Goal: Task Accomplishment & Management: Manage account settings

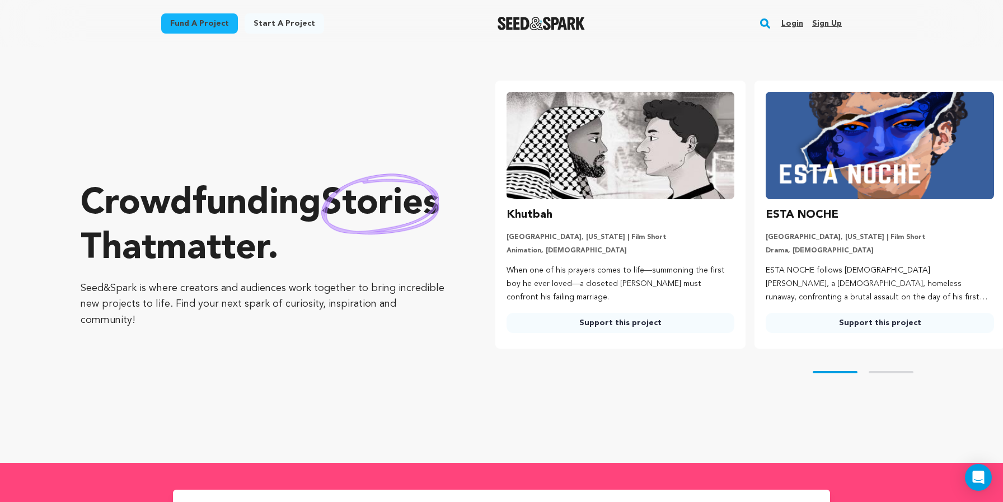
click at [789, 18] on link "Login" at bounding box center [792, 24] width 22 height 18
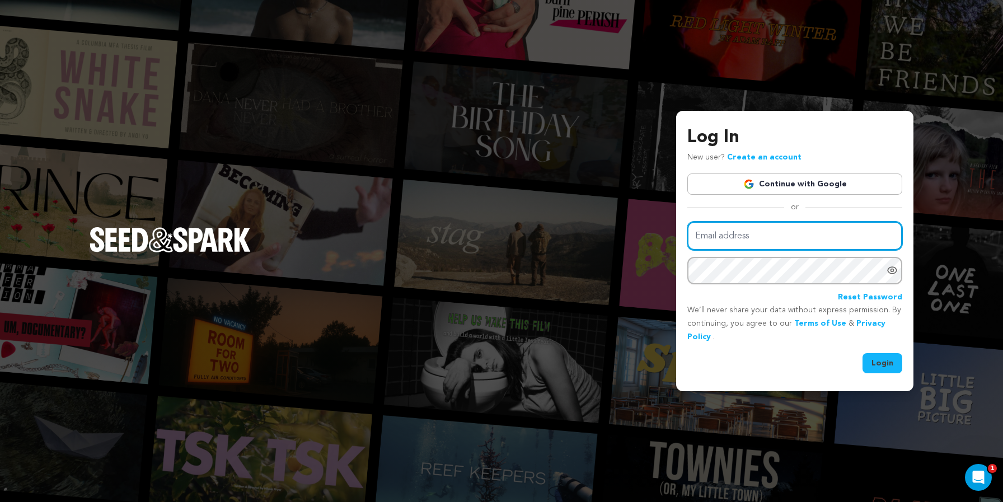
type input "[EMAIL_ADDRESS][DOMAIN_NAME]"
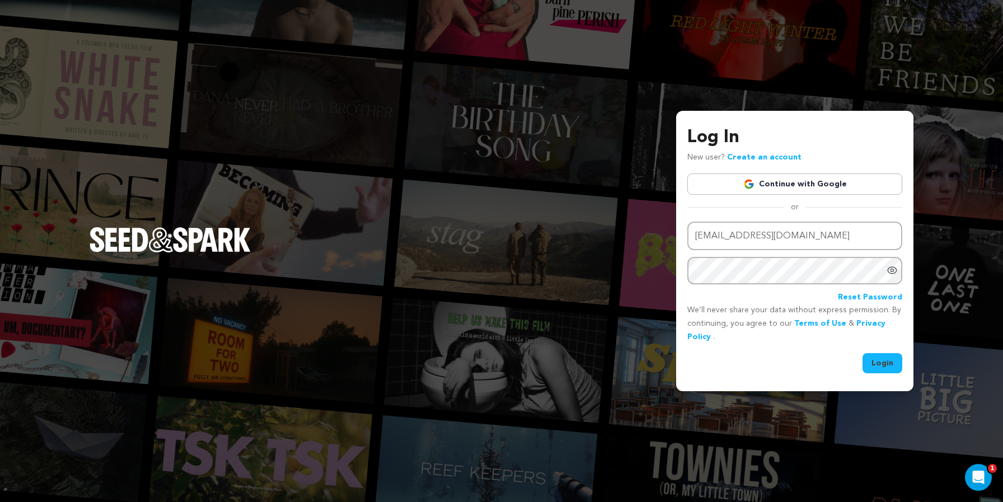
click at [881, 363] on button "Login" at bounding box center [882, 363] width 40 height 20
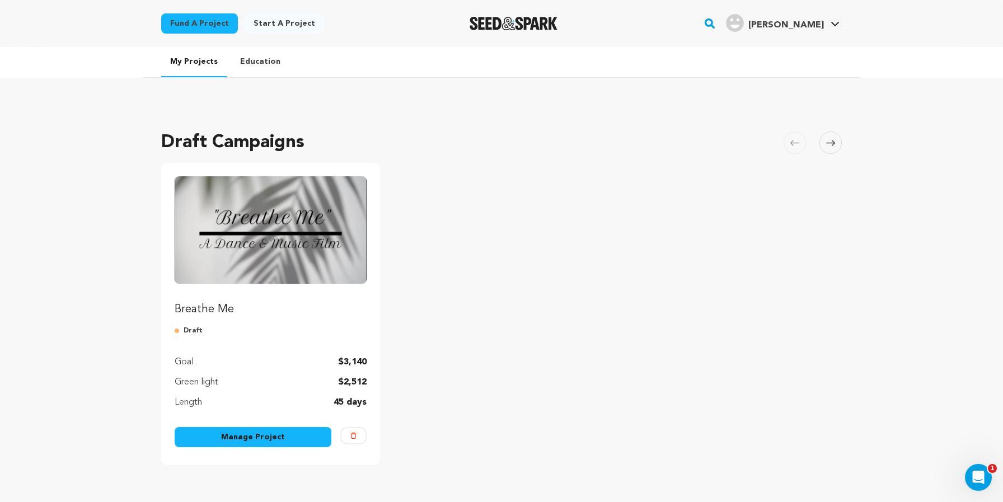
click at [247, 436] on link "Manage Project" at bounding box center [253, 437] width 157 height 20
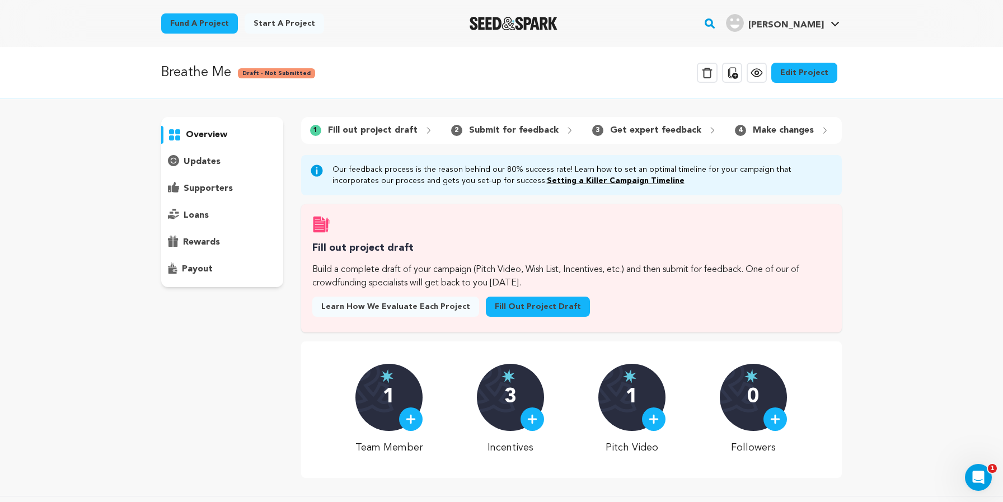
click at [803, 75] on link "Edit Project" at bounding box center [804, 73] width 66 height 20
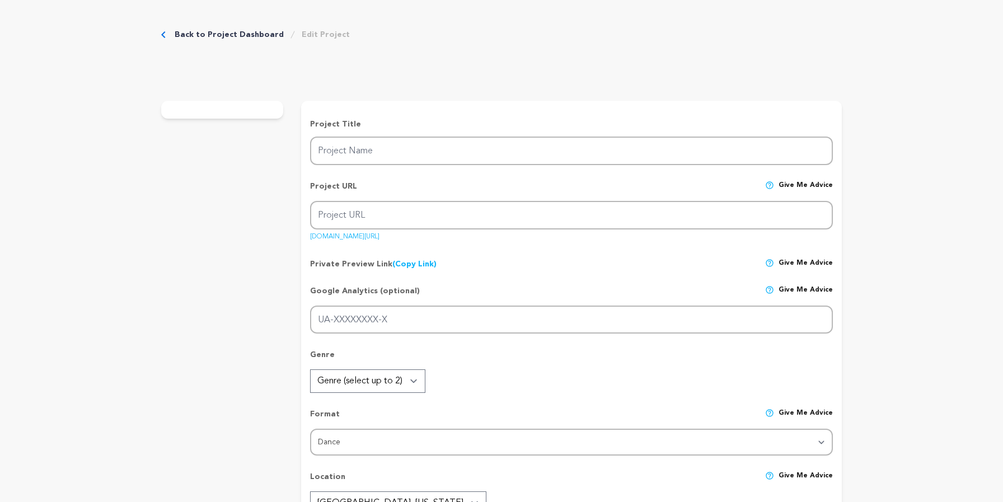
type input "Breathe Me"
type input "breathe-me"
type input "The story of two souls exploring the hollow ache and yearning that comes with a…"
type textarea "Breathe Me is a physicalized relationship between dance and music through the m…"
type textarea "This project is a form of storytelling that allowed us to enter a world where w…"
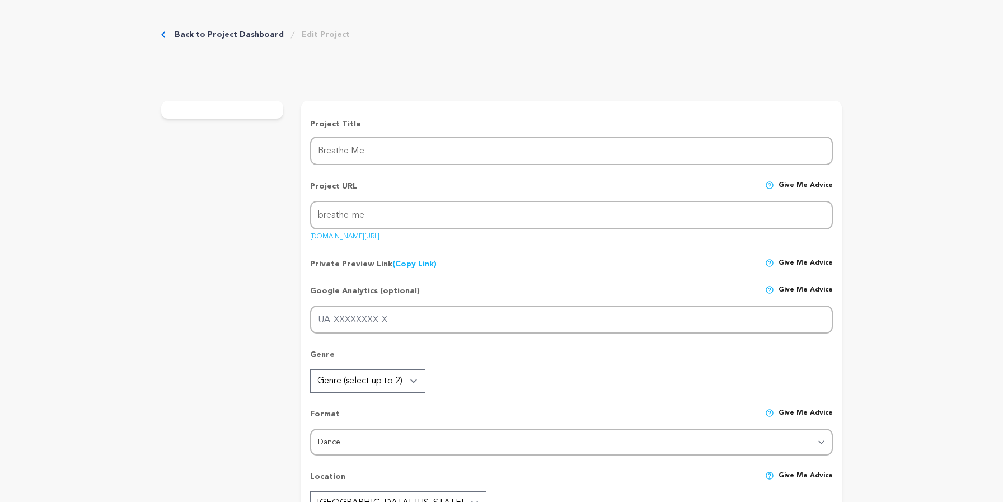
type textarea "AWFC (Alliance of Woman Film Composers), The Recording Academy, CDC (Composer's…"
radio input "true"
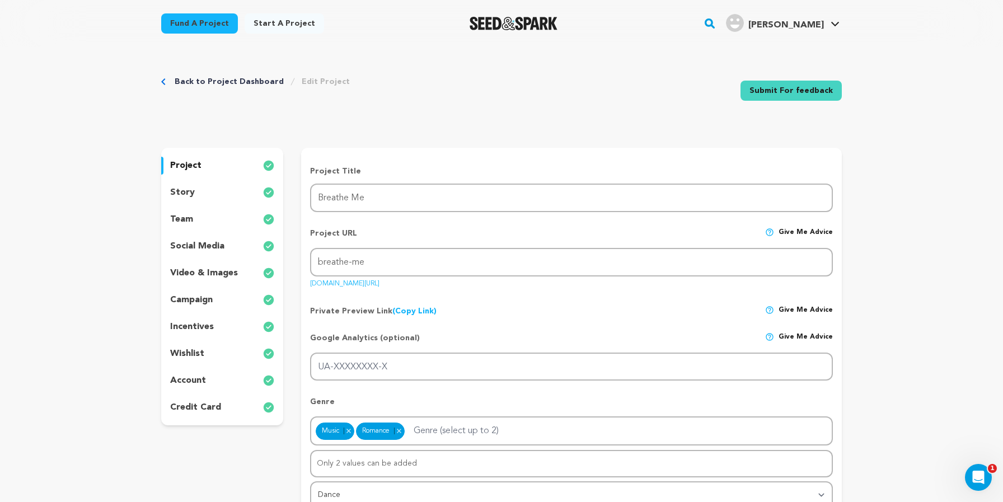
scroll to position [176, 0]
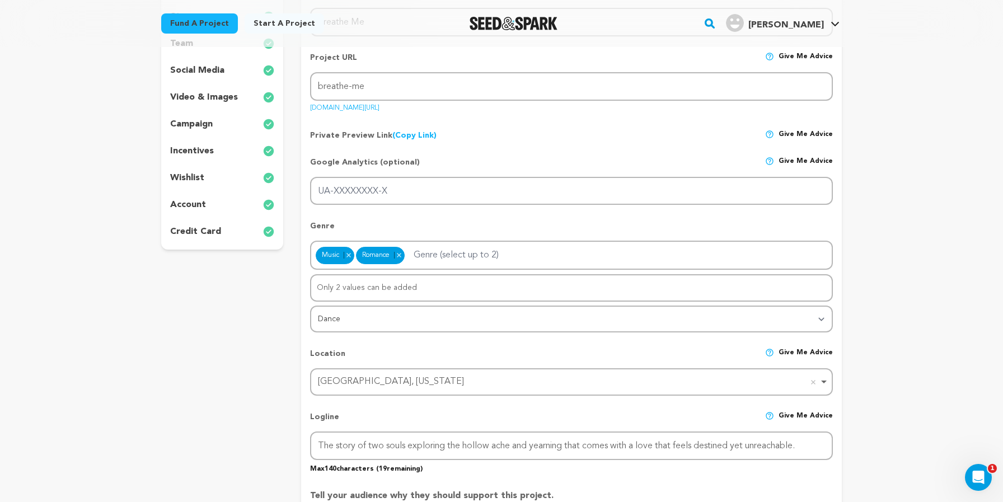
click at [185, 175] on p "wishlist" at bounding box center [187, 177] width 34 height 13
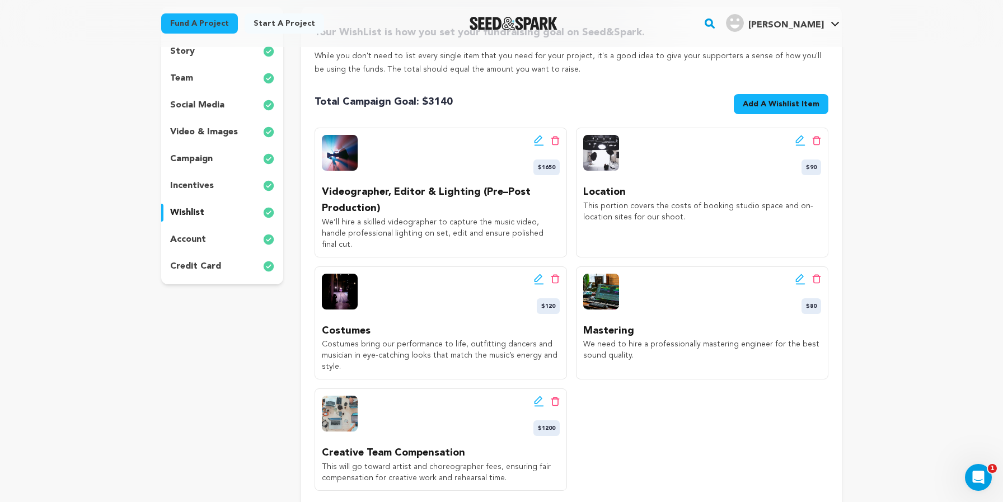
scroll to position [139, 0]
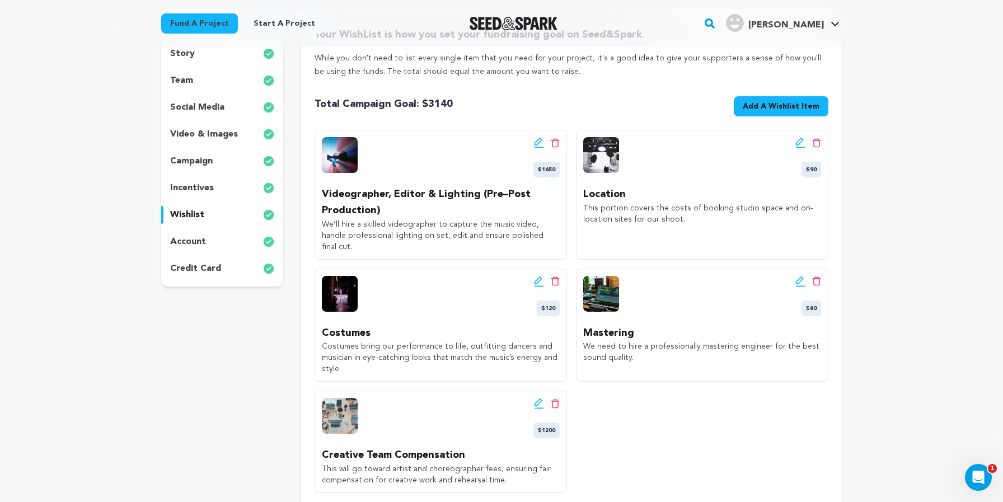
click at [206, 189] on p "incentives" at bounding box center [192, 187] width 44 height 13
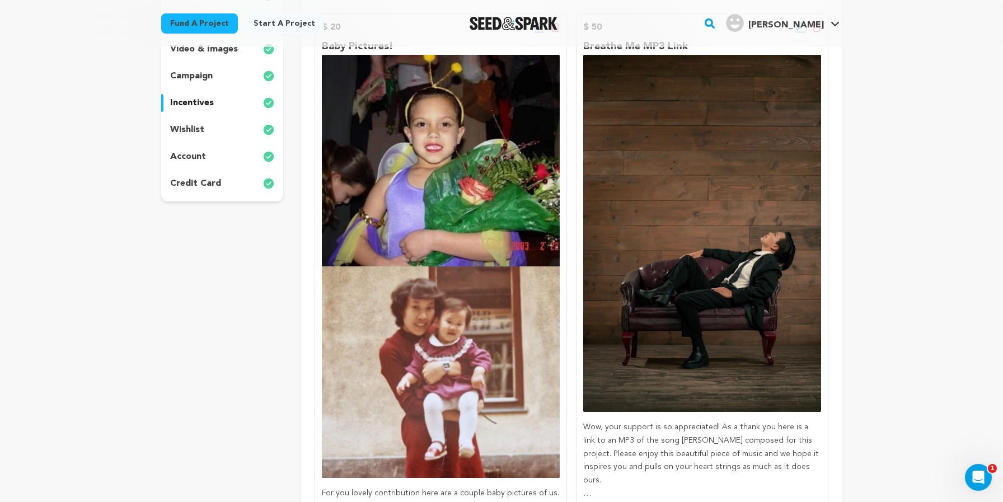
scroll to position [54, 0]
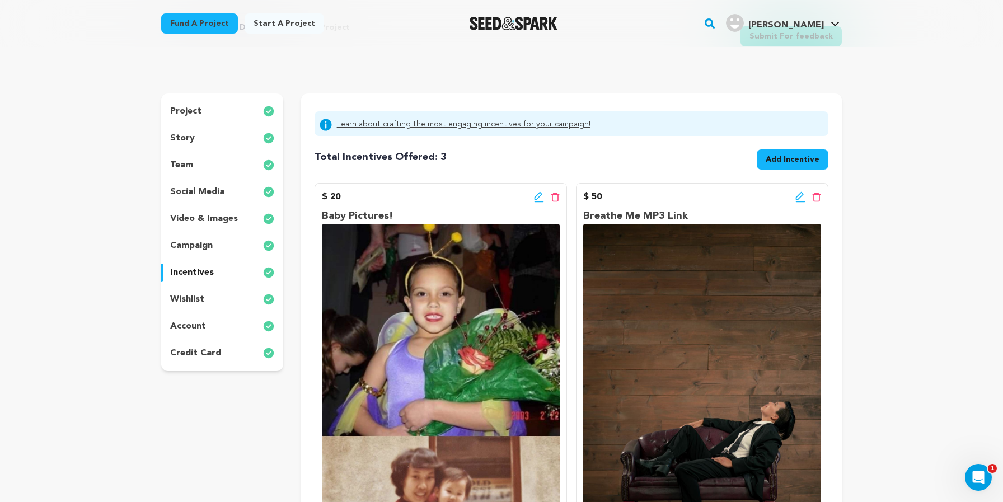
click at [196, 302] on p "wishlist" at bounding box center [187, 299] width 34 height 13
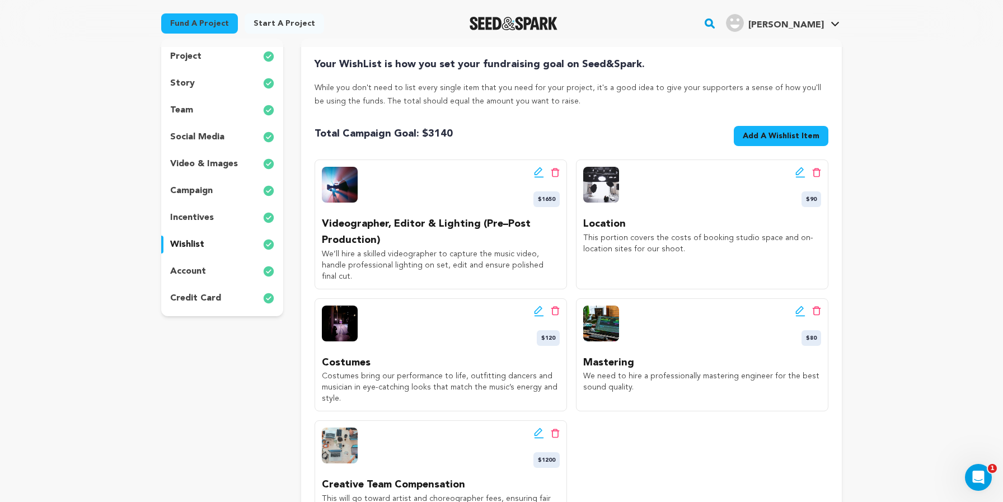
scroll to position [141, 0]
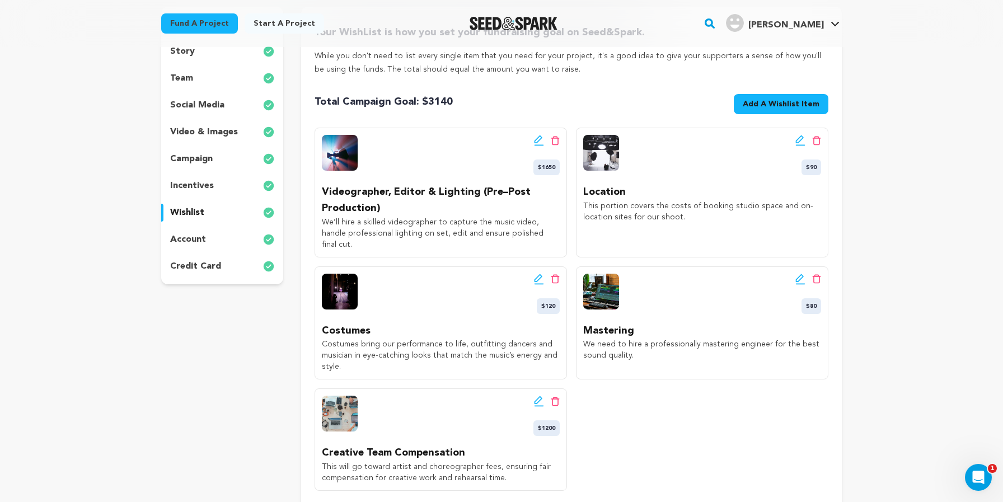
drag, startPoint x: 539, startPoint y: 166, endPoint x: 557, endPoint y: 166, distance: 17.9
click at [557, 166] on span "$1650" at bounding box center [546, 167] width 26 height 16
click at [538, 140] on icon at bounding box center [538, 139] width 8 height 8
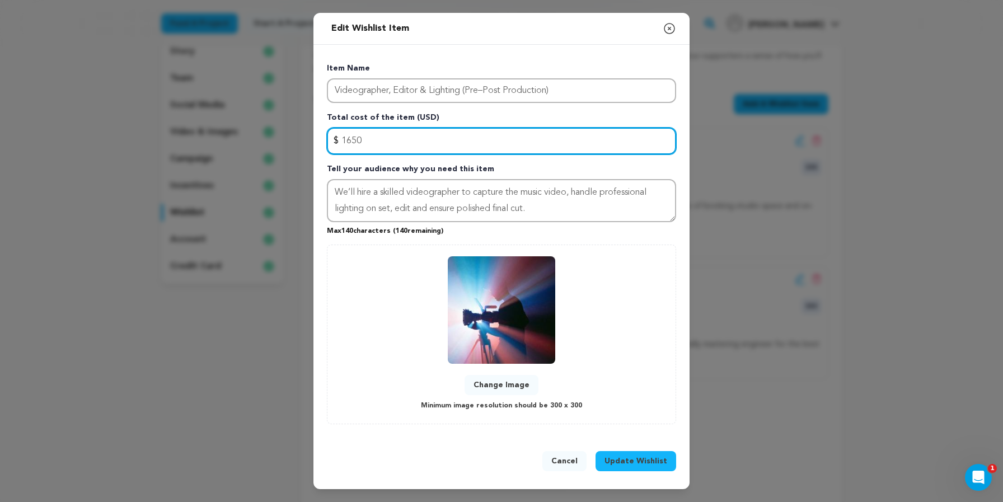
click at [430, 143] on input "1650" at bounding box center [501, 141] width 349 height 27
type input "1"
type input "2000"
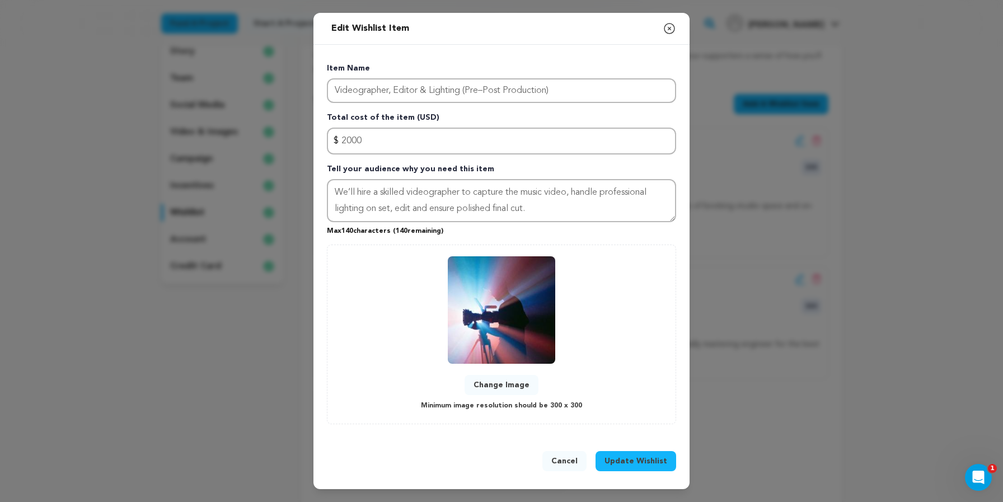
click at [655, 463] on span "Update Wishlist" at bounding box center [635, 460] width 63 height 11
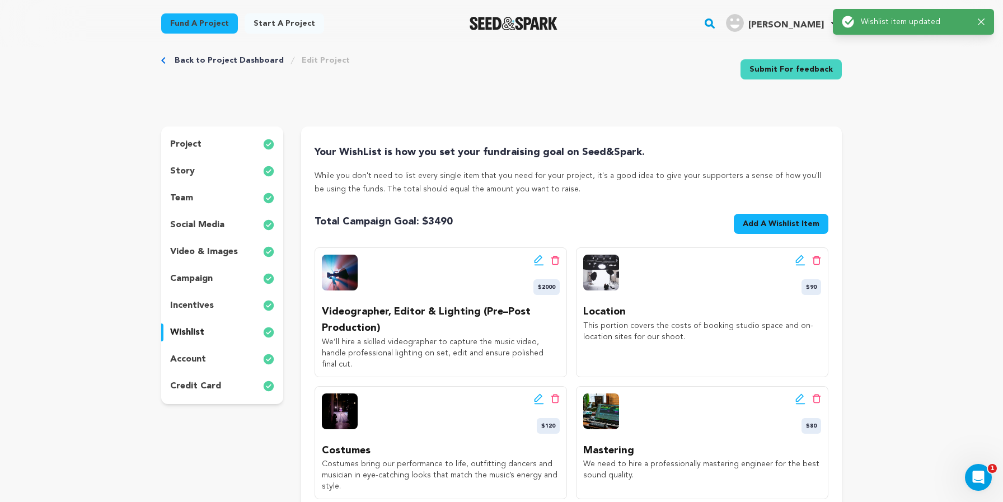
scroll to position [0, 0]
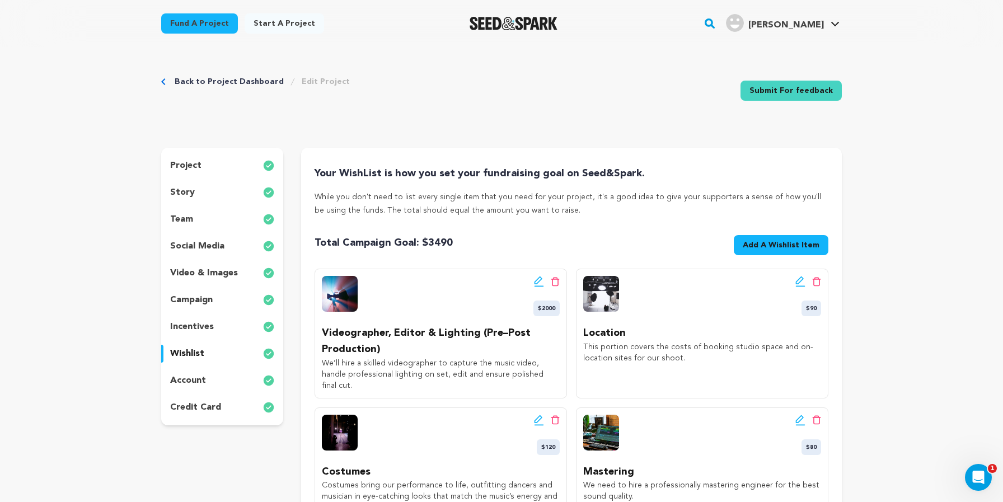
click at [554, 237] on div "Total Campaign Goal: $ 3490 Goal: $3,140 Add A Wishlist Item New Wishlist Item" at bounding box center [571, 247] width 514 height 25
click at [187, 192] on p "story" at bounding box center [182, 192] width 25 height 13
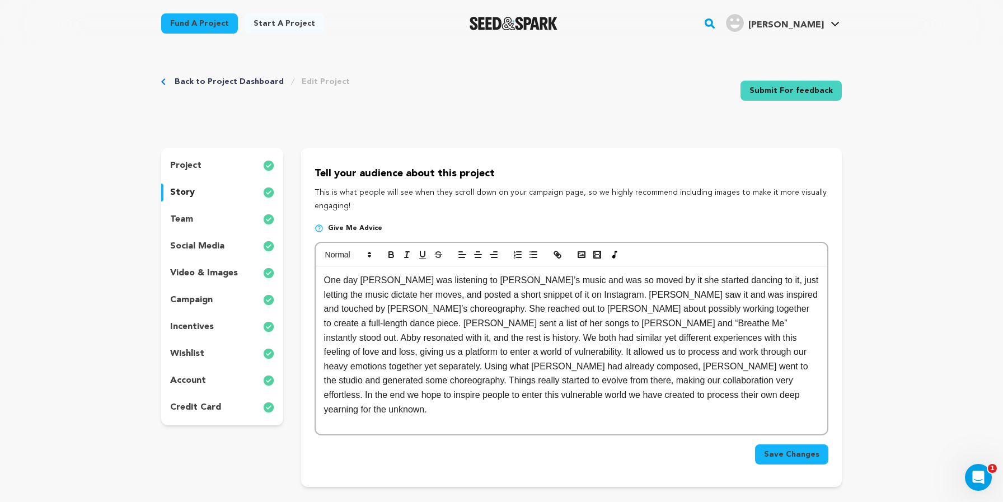
click at [191, 220] on p "team" at bounding box center [181, 219] width 23 height 13
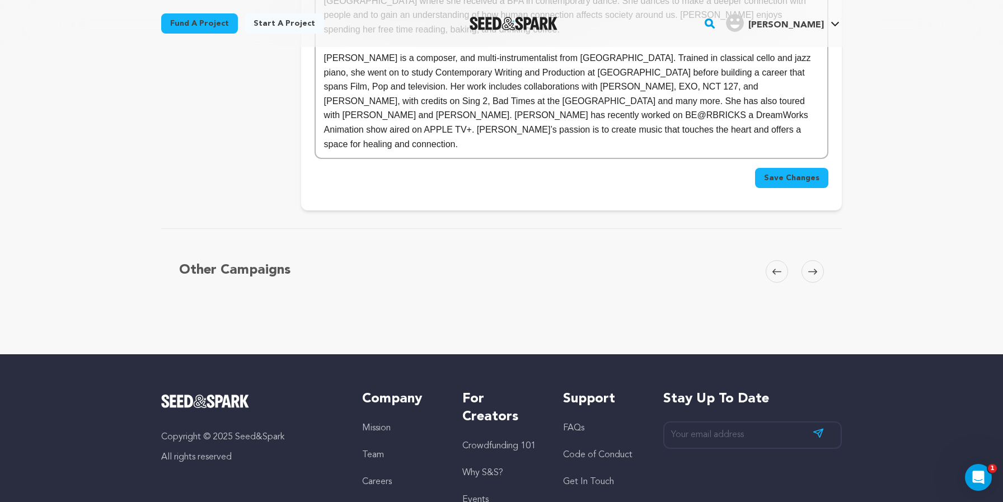
scroll to position [155, 0]
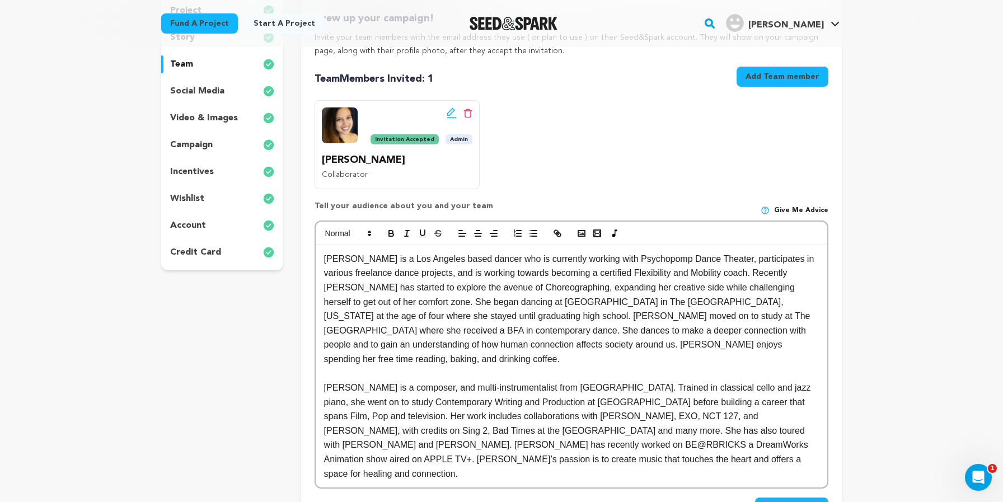
click at [200, 114] on p "video & images" at bounding box center [204, 117] width 68 height 13
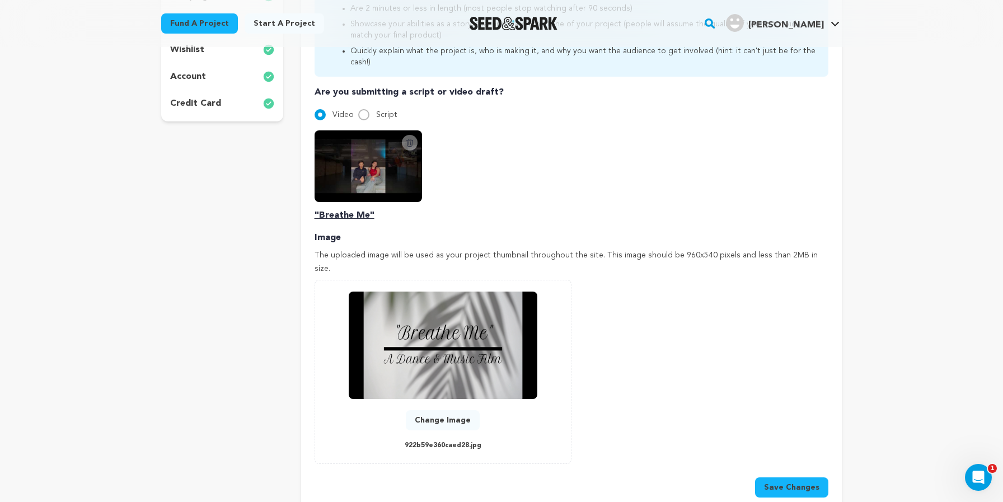
scroll to position [312, 0]
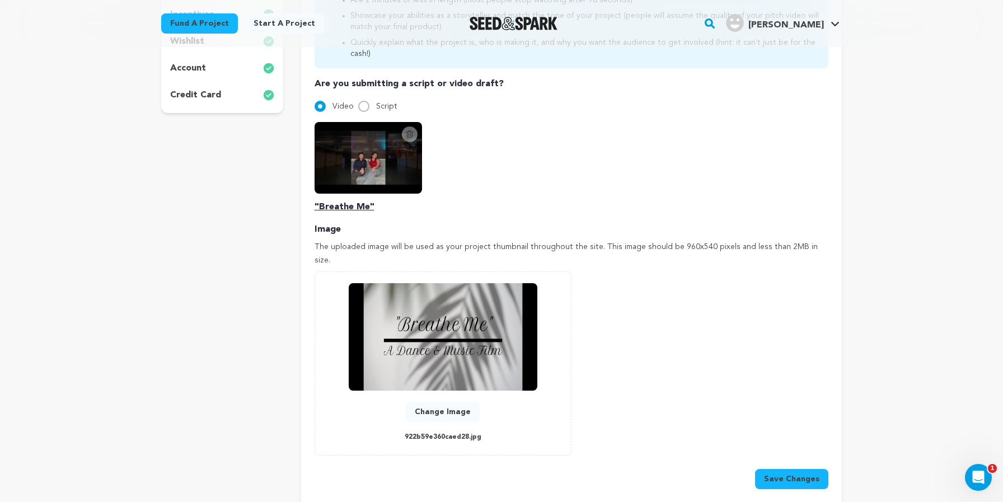
click at [469, 402] on button "Change Image" at bounding box center [443, 412] width 74 height 20
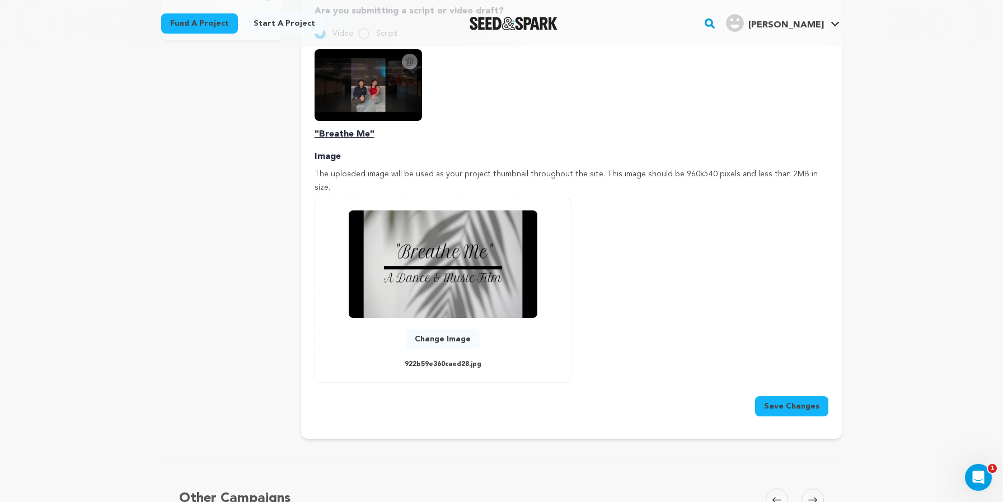
scroll to position [386, 0]
click at [448, 328] on button "Change Image" at bounding box center [443, 338] width 74 height 20
click at [451, 343] on div "Add Image Accepts .gif, .jpg, and .png 0 % 0 % Change Image 922b59e360caed28.jpg" at bounding box center [442, 289] width 257 height 184
click at [448, 328] on button "Change Image" at bounding box center [443, 338] width 74 height 20
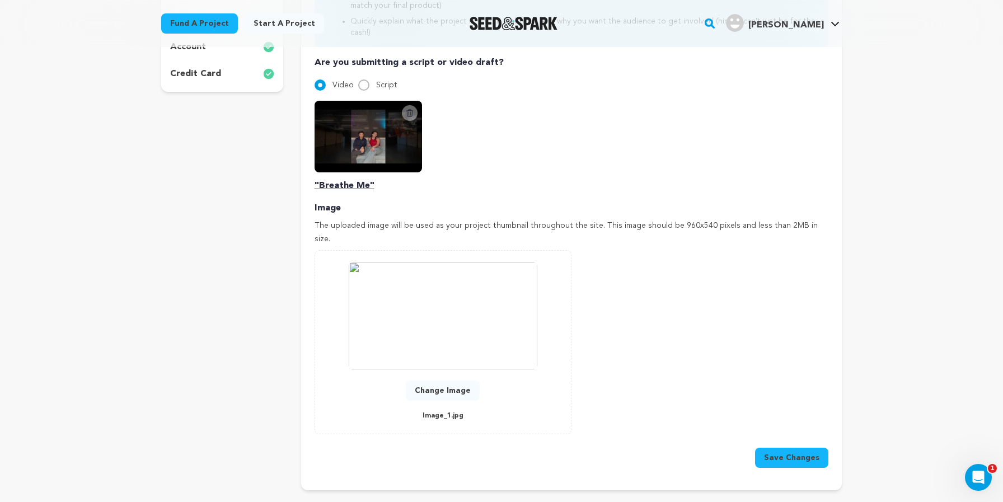
scroll to position [447, 0]
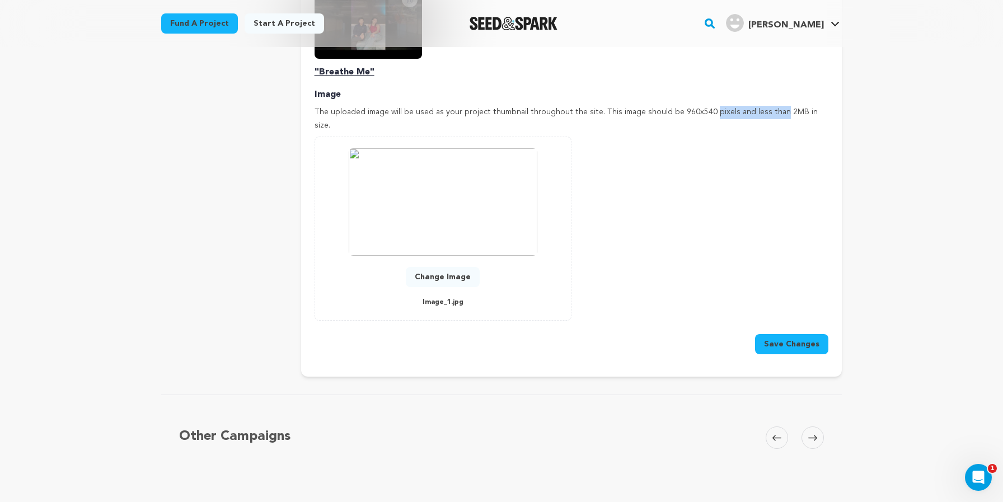
drag, startPoint x: 727, startPoint y: 97, endPoint x: 672, endPoint y: 97, distance: 55.4
click at [672, 106] on p "The uploaded image will be used as your project thumbnail throughout the site. …" at bounding box center [571, 119] width 514 height 27
drag, startPoint x: 818, startPoint y: 98, endPoint x: 671, endPoint y: 98, distance: 147.1
click at [671, 106] on p "The uploaded image will be used as your project thumbnail throughout the site. …" at bounding box center [571, 119] width 514 height 27
copy p "960x540 pixels and less than 2MB in size."
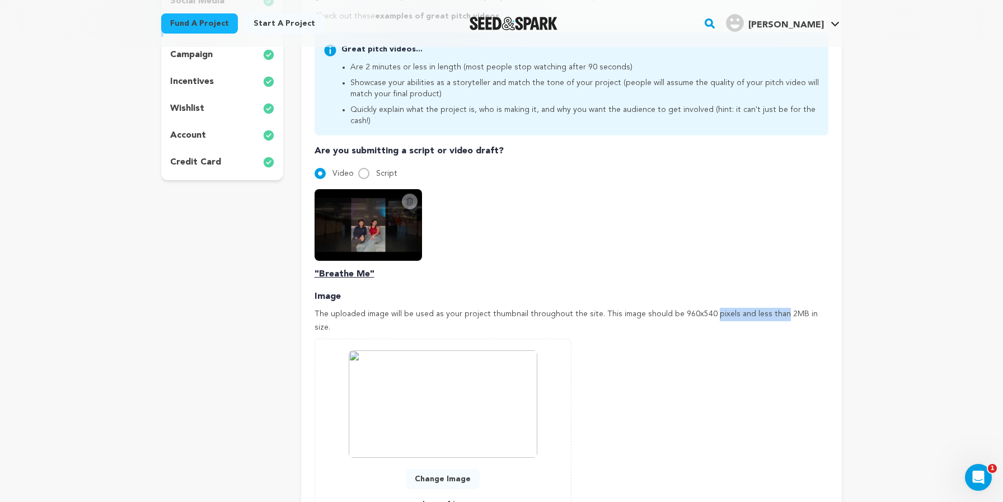
scroll to position [253, 0]
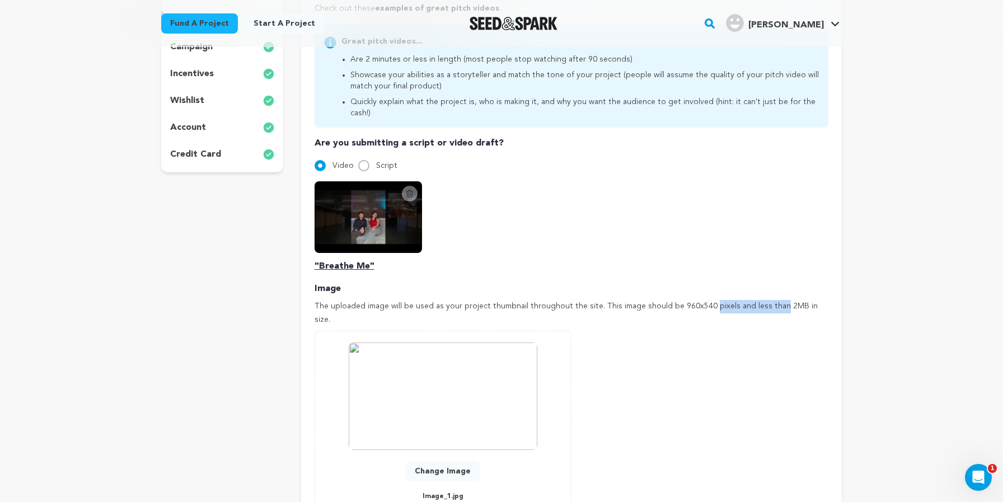
click at [454, 461] on button "Change Image" at bounding box center [443, 471] width 74 height 20
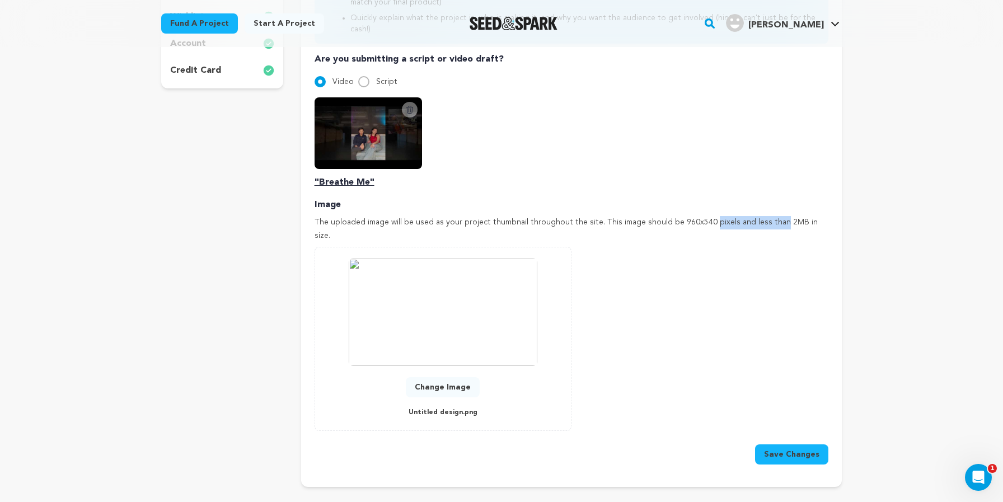
scroll to position [337, 0]
click at [787, 444] on button "Save Changes" at bounding box center [791, 454] width 73 height 20
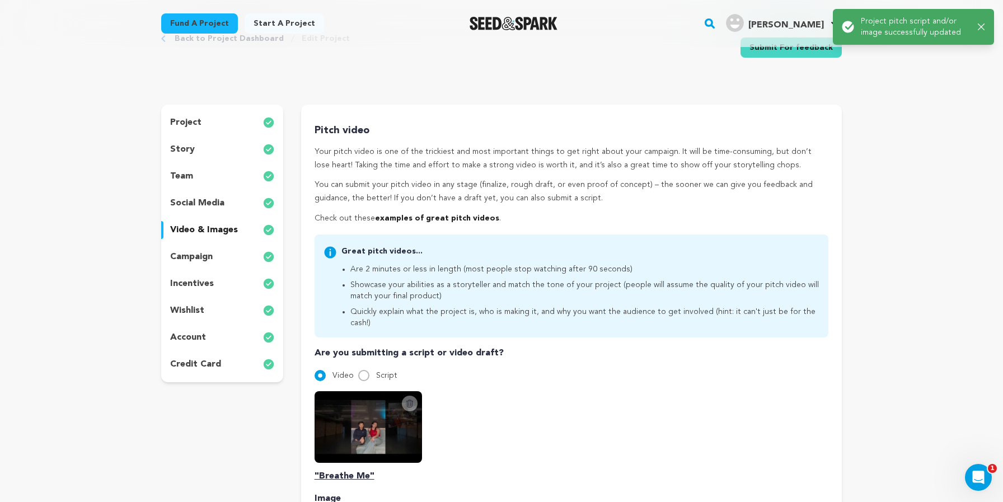
scroll to position [0, 0]
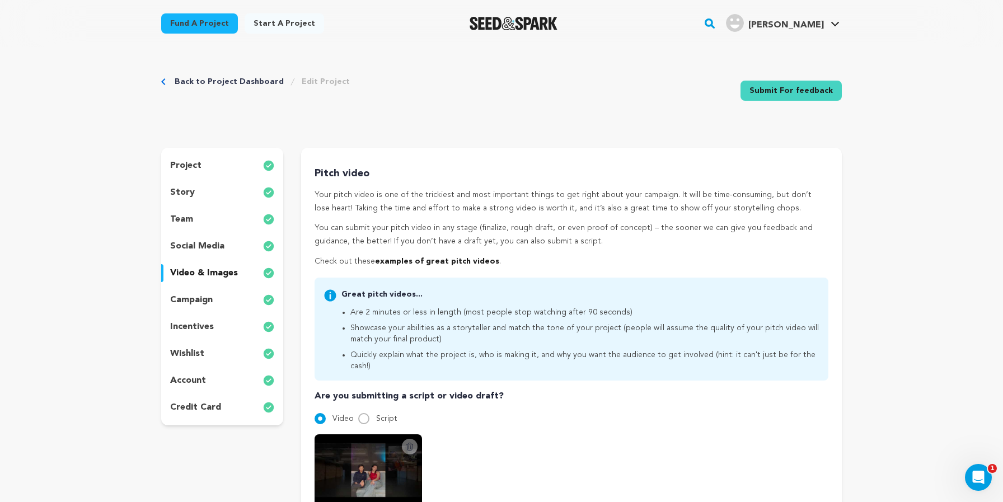
click at [188, 164] on p "project" at bounding box center [185, 165] width 31 height 13
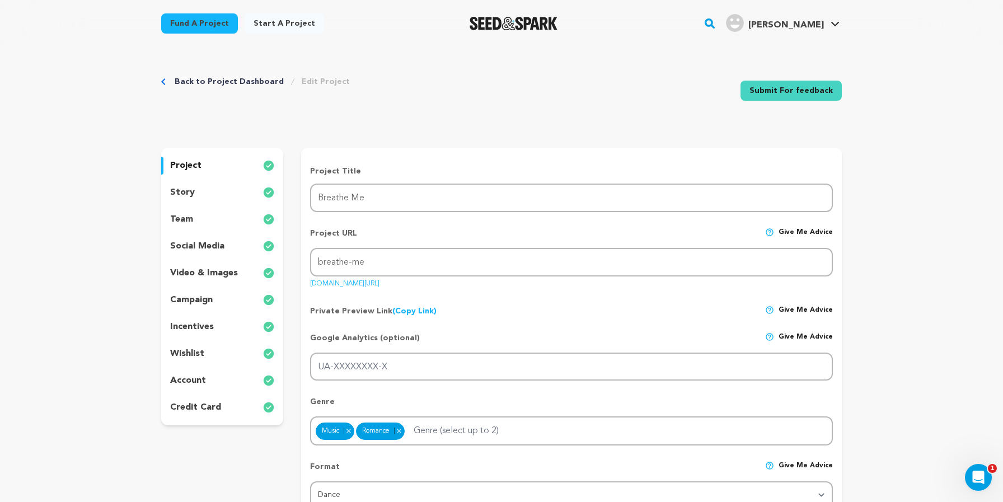
click at [206, 186] on div "story" at bounding box center [222, 192] width 122 height 18
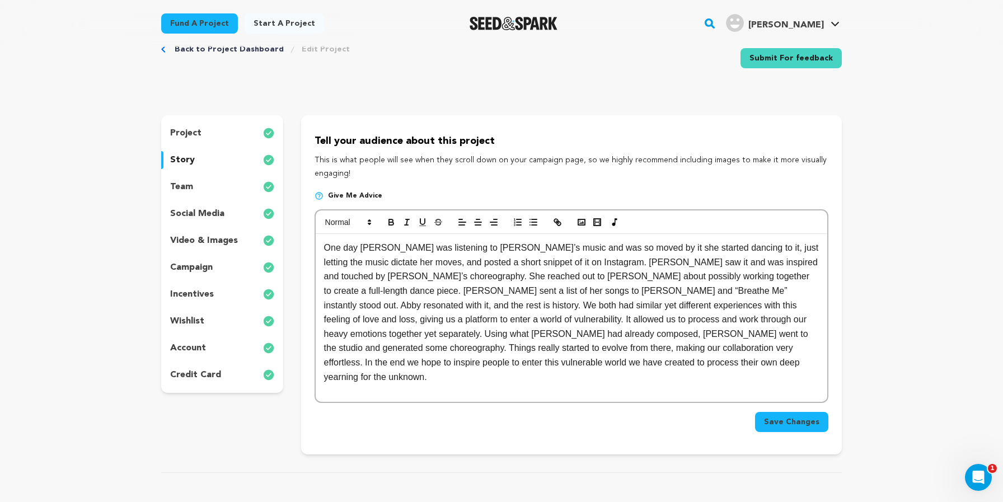
scroll to position [48, 0]
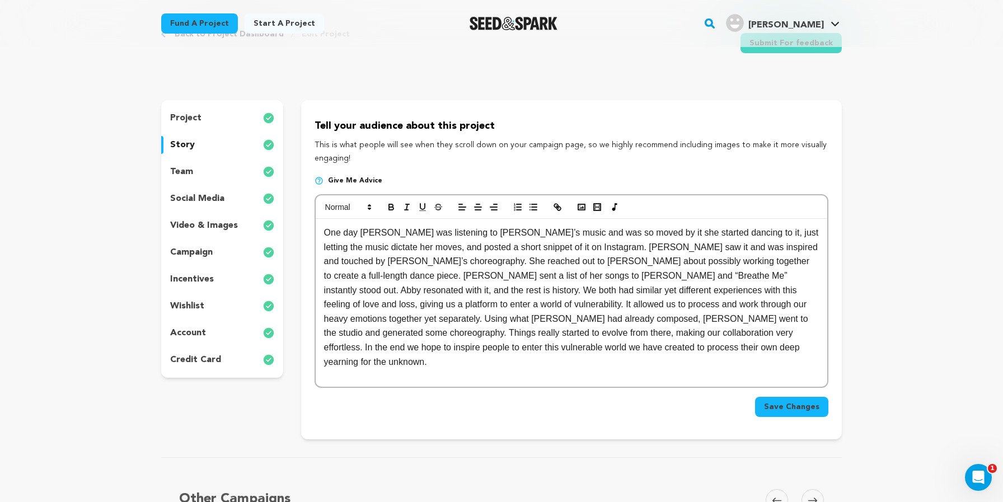
click at [558, 340] on p "One day Abby was listening to Ester’s music and was so moved by it she started …" at bounding box center [571, 296] width 495 height 143
click at [578, 204] on rect "button" at bounding box center [581, 207] width 7 height 6
click at [581, 204] on rect "button" at bounding box center [581, 207] width 7 height 6
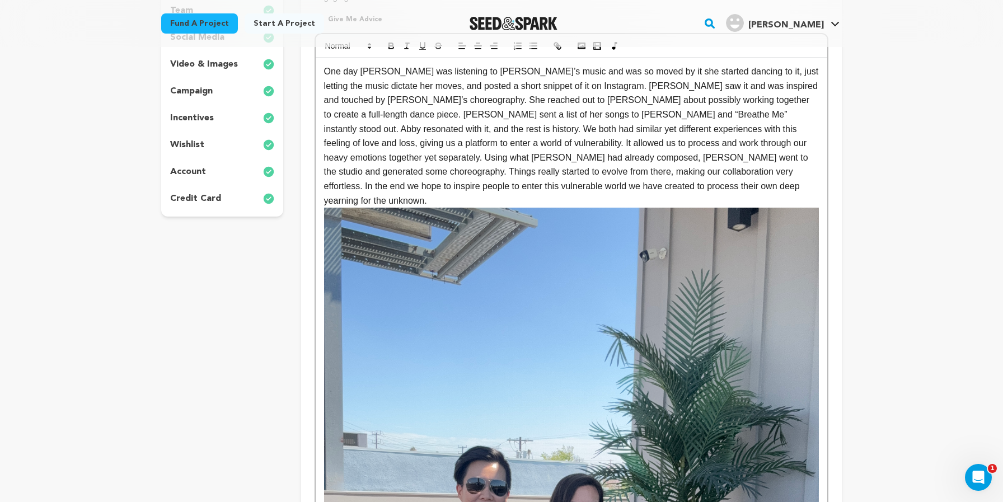
scroll to position [89, 0]
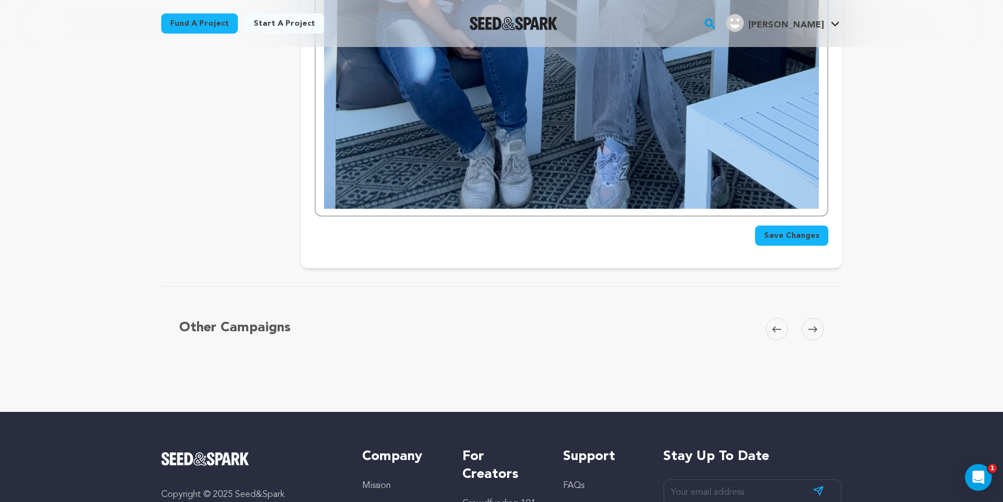
scroll to position [752, 0]
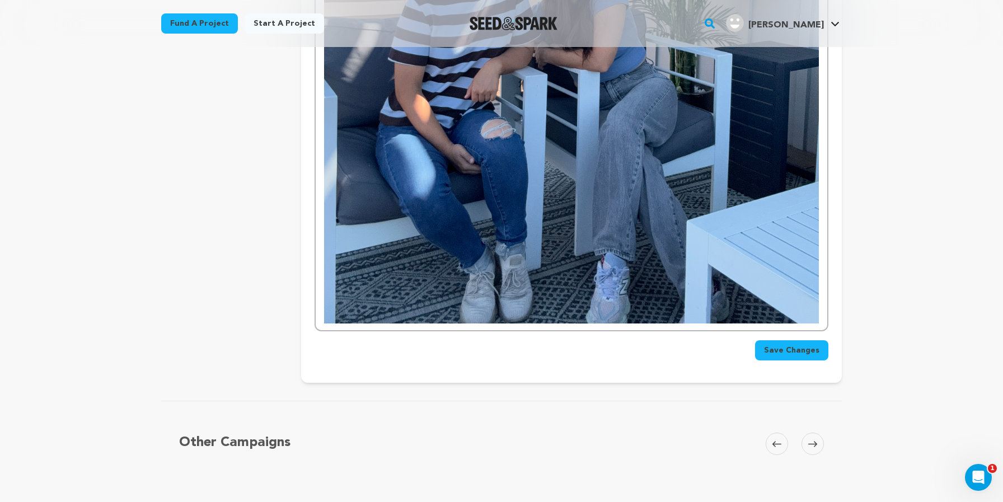
click at [793, 340] on button "Save Changes" at bounding box center [791, 350] width 73 height 20
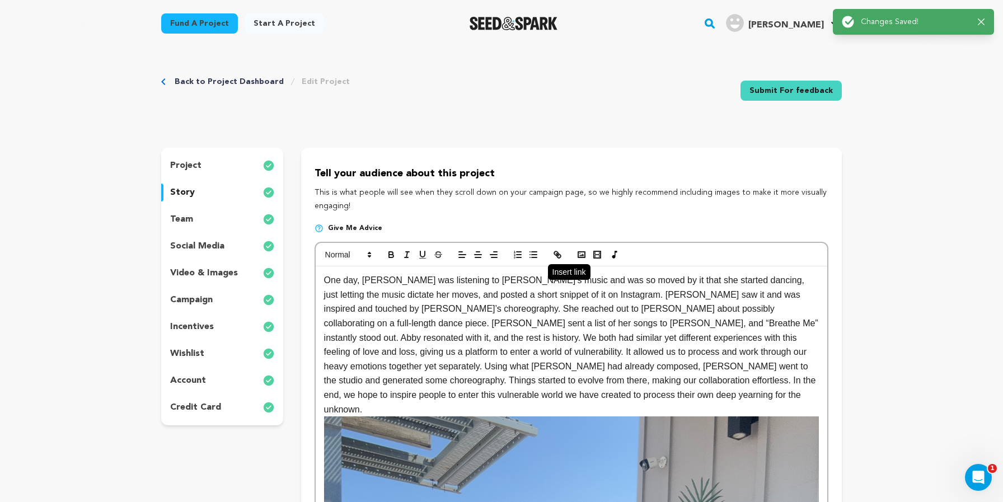
scroll to position [0, 0]
click at [196, 221] on div "team" at bounding box center [222, 219] width 122 height 18
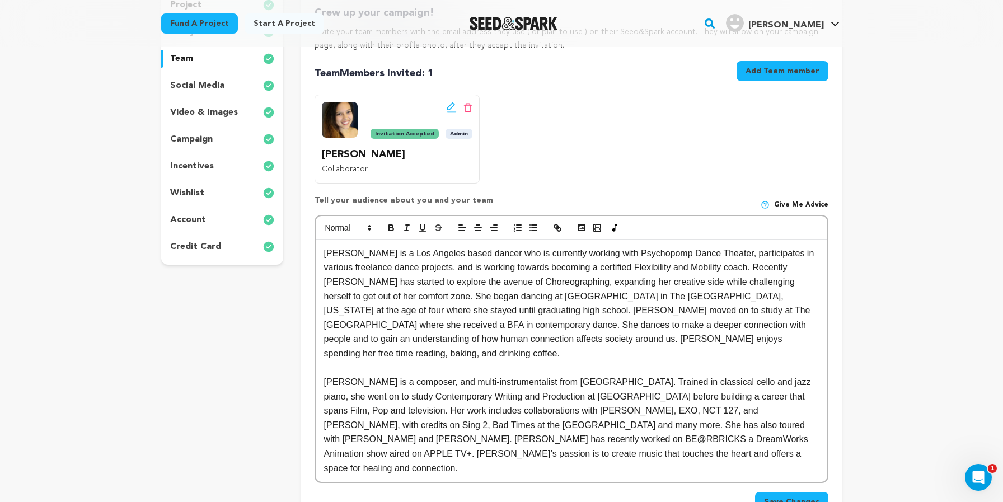
scroll to position [185, 0]
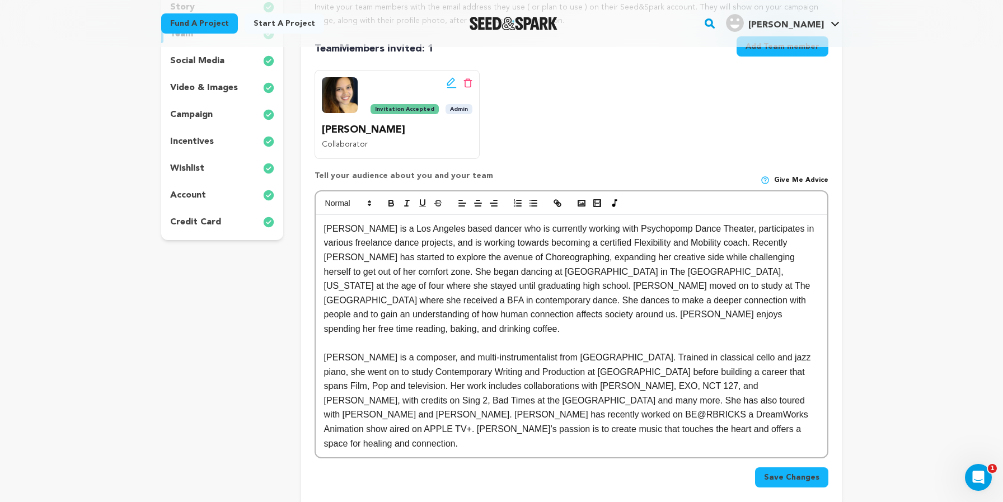
click at [813, 312] on p "Abigail Chuah is a Los Angeles based dancer who is currently working with Psych…" at bounding box center [571, 279] width 495 height 115
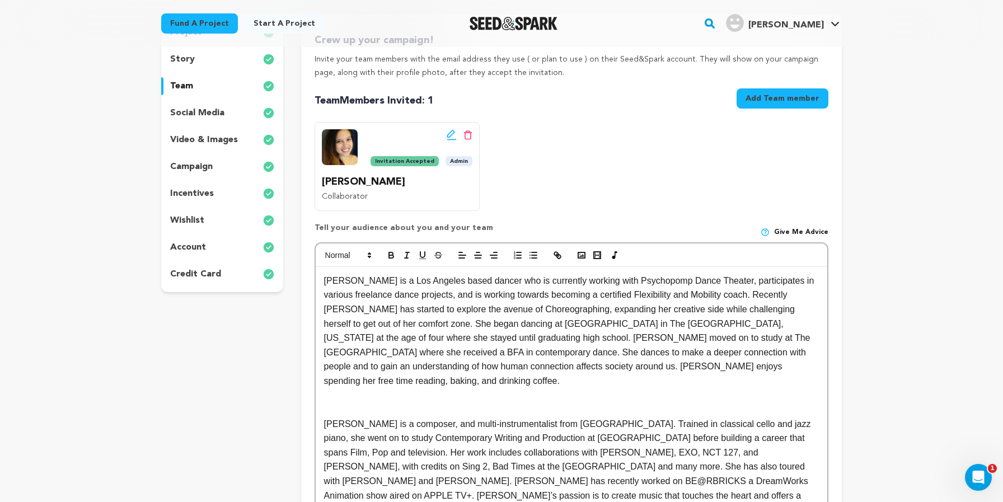
scroll to position [90, 0]
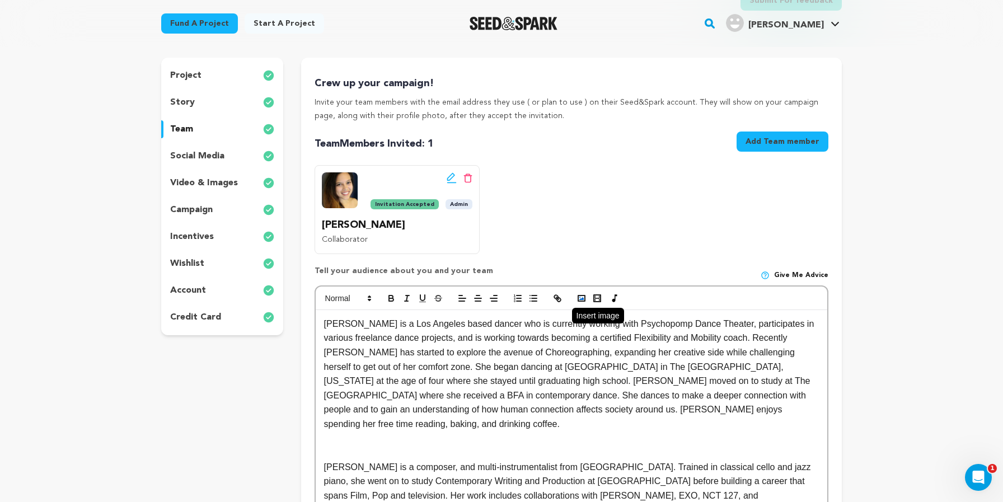
click at [583, 299] on rect "button" at bounding box center [581, 298] width 7 height 6
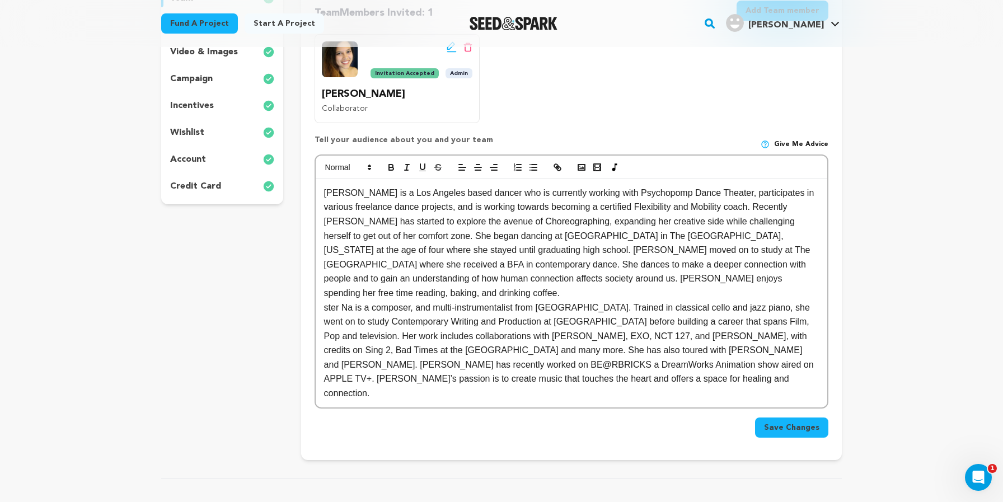
scroll to position [223, 0]
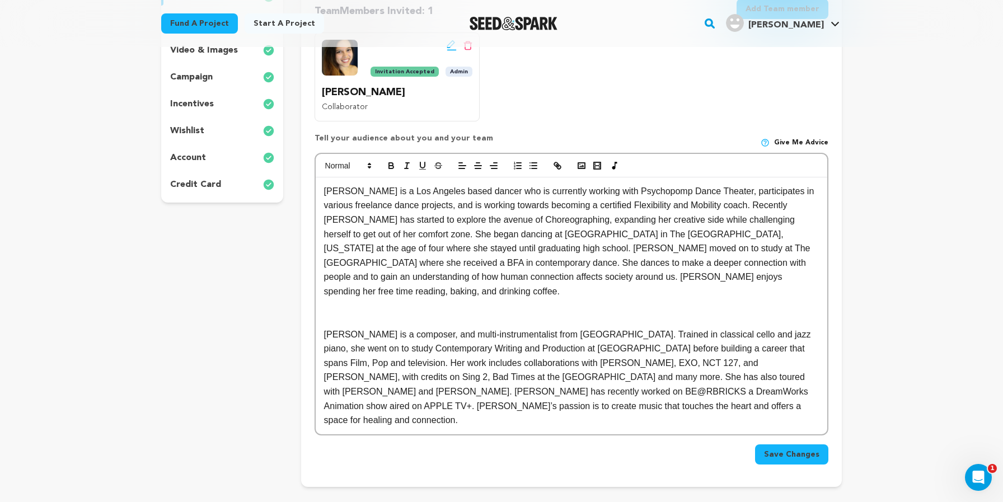
click at [798, 449] on span "Save Changes" at bounding box center [791, 454] width 55 height 11
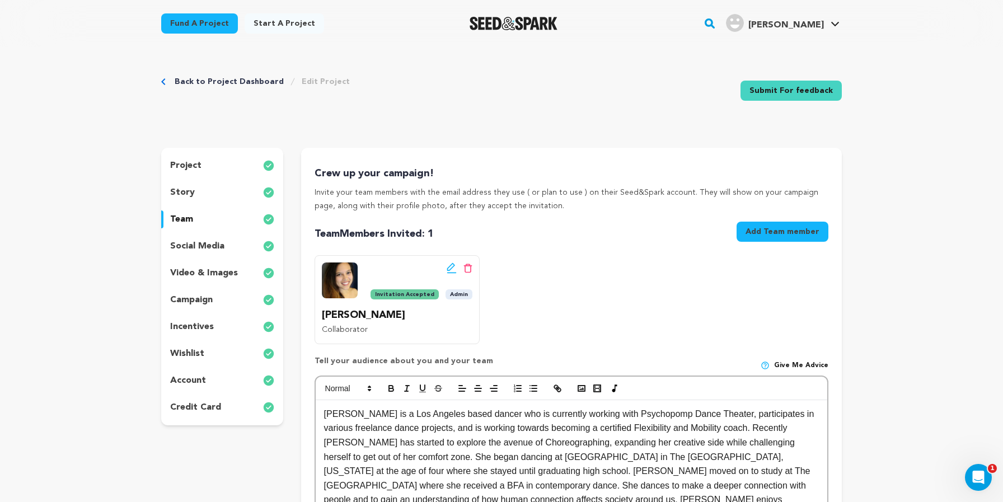
scroll to position [143, 0]
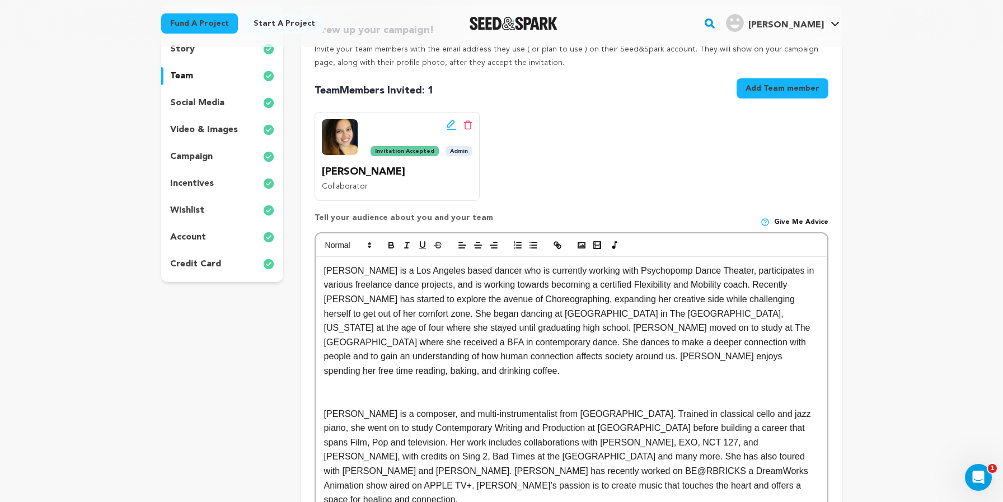
click at [809, 350] on p "Abigail Chuah is a Los Angeles based dancer who is currently working with Psych…" at bounding box center [571, 320] width 495 height 115
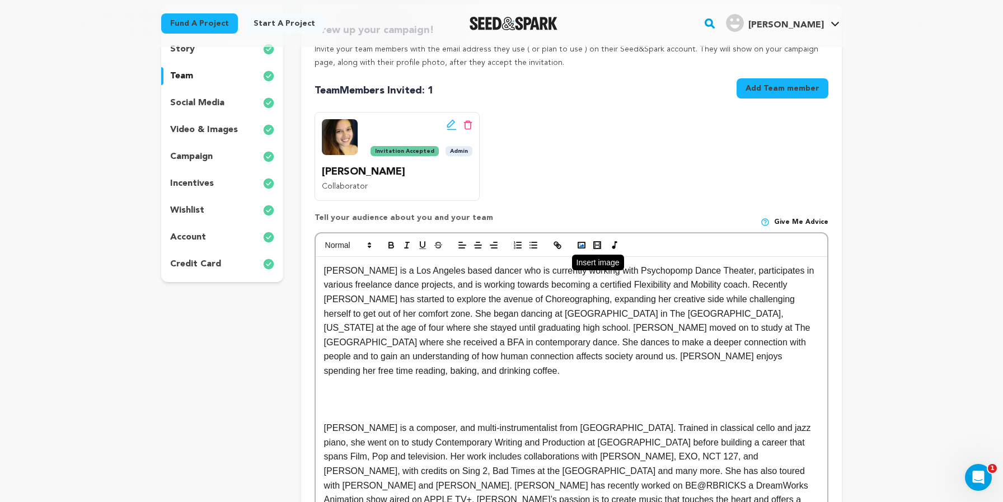
click at [580, 242] on icon "button" at bounding box center [581, 245] width 10 height 10
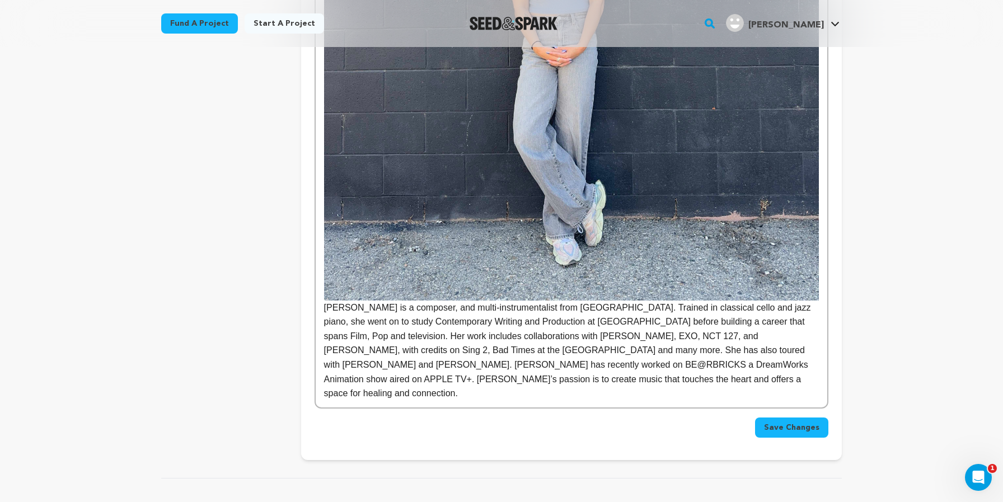
scroll to position [893, 0]
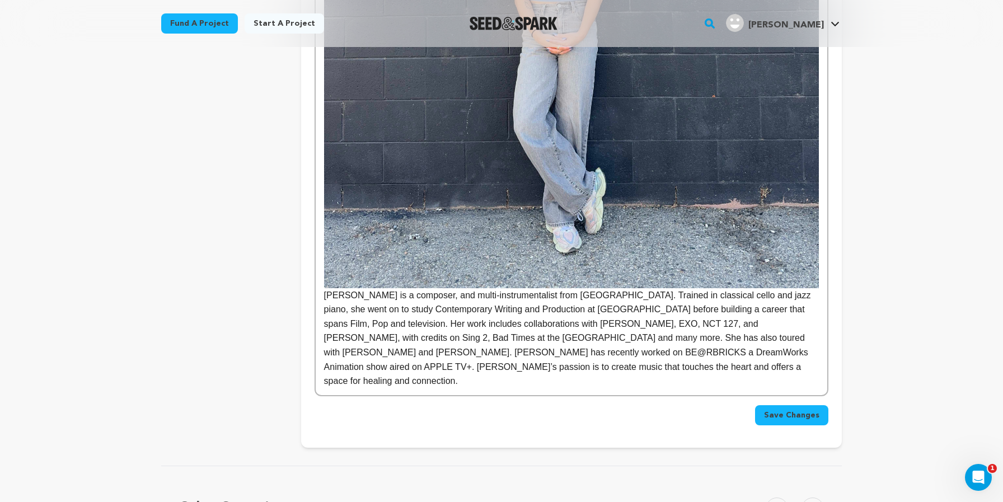
click at [556, 346] on p "Ester Na is a composer, and multi-instrumentalist from Vienna. Trained in class…" at bounding box center [571, 9] width 495 height 760
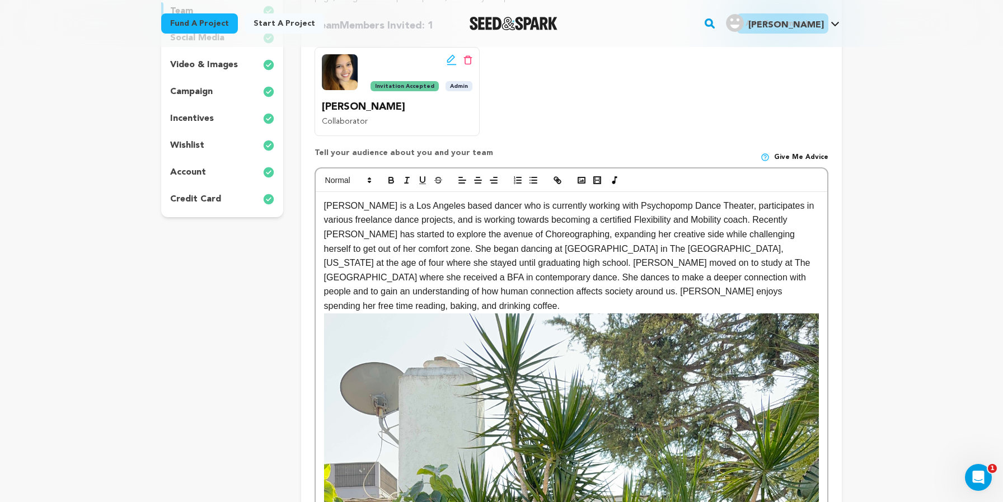
scroll to position [156, 0]
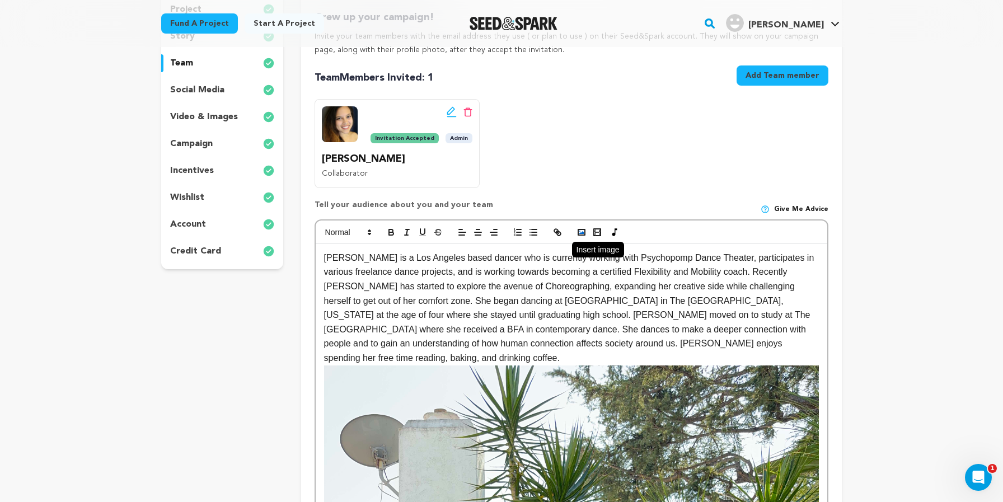
click at [578, 232] on rect "button" at bounding box center [581, 232] width 7 height 6
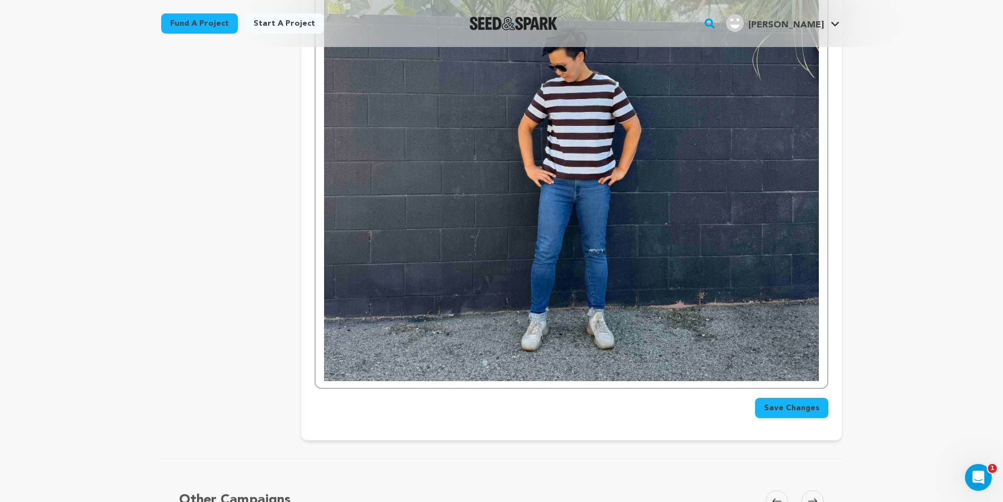
scroll to position [1410, 0]
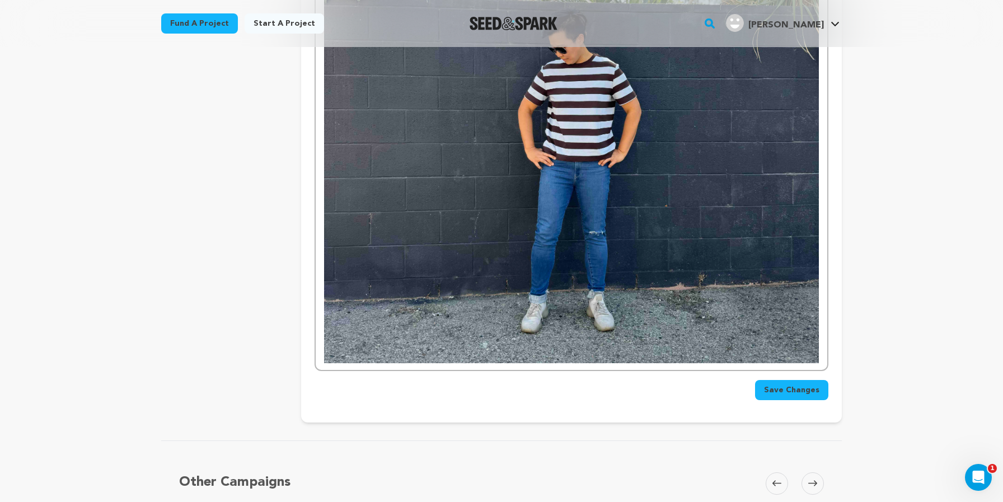
click at [788, 384] on span "Save Changes" at bounding box center [791, 389] width 55 height 11
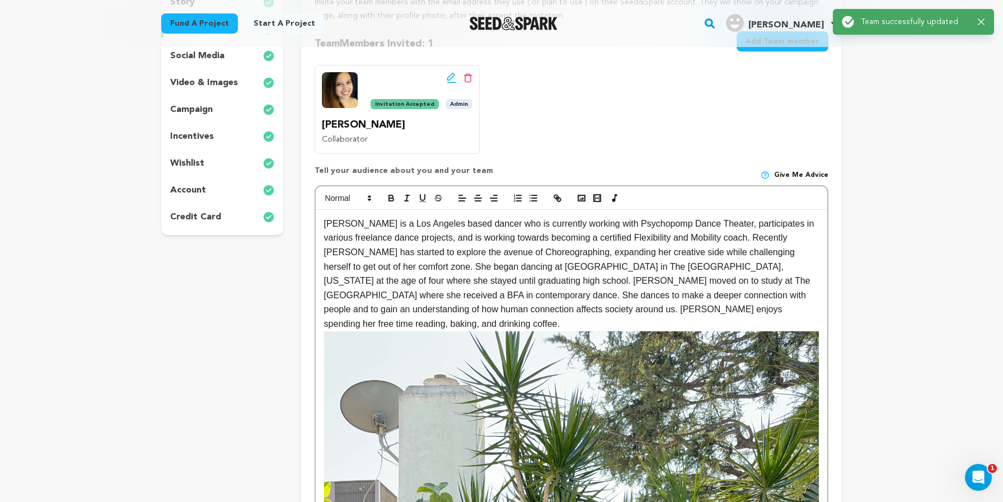
scroll to position [0, 0]
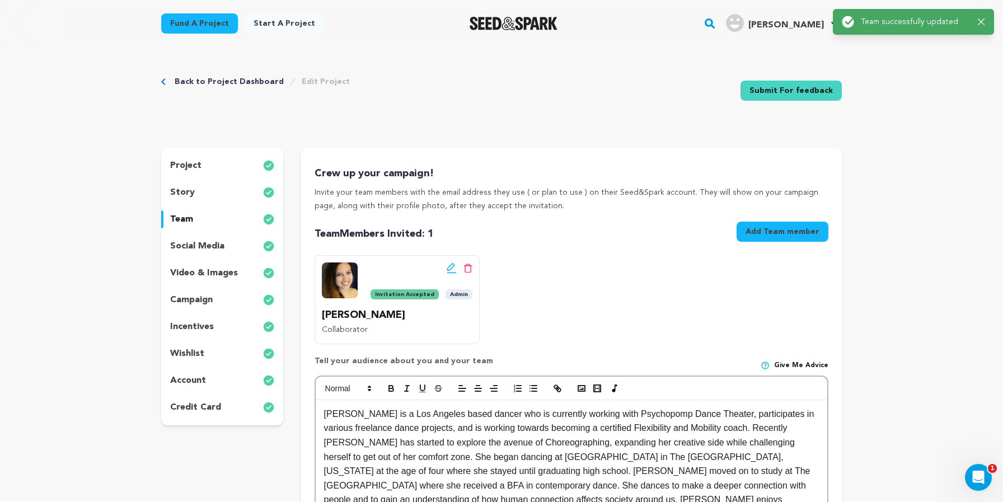
click at [213, 250] on p "social media" at bounding box center [197, 245] width 54 height 13
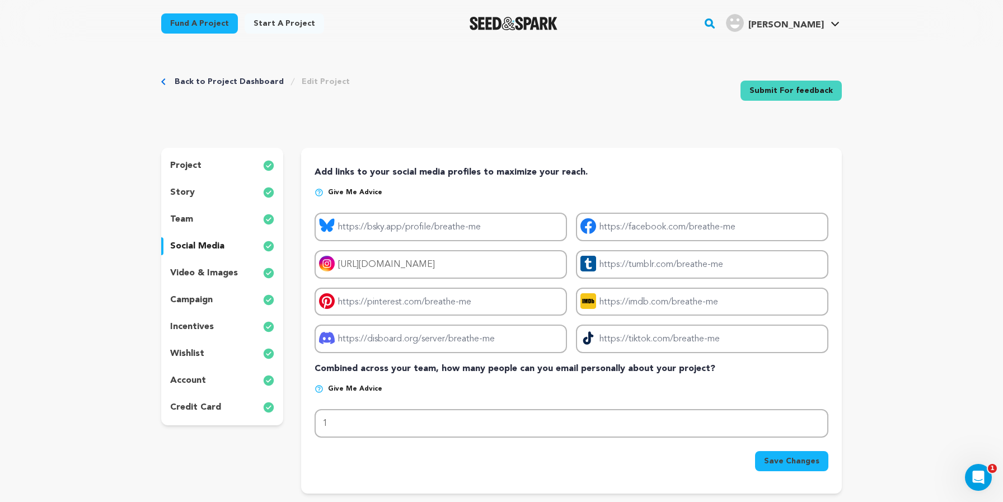
click at [206, 274] on p "video & images" at bounding box center [204, 272] width 68 height 13
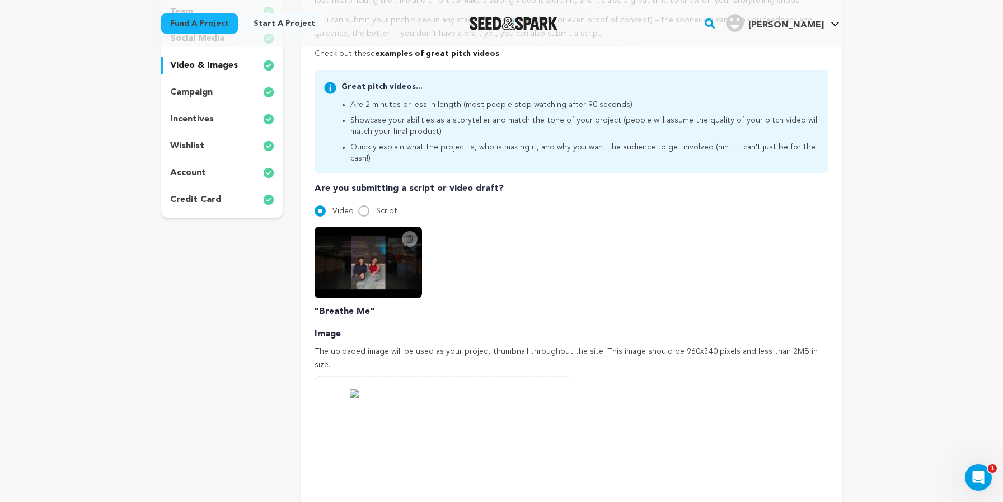
scroll to position [129, 0]
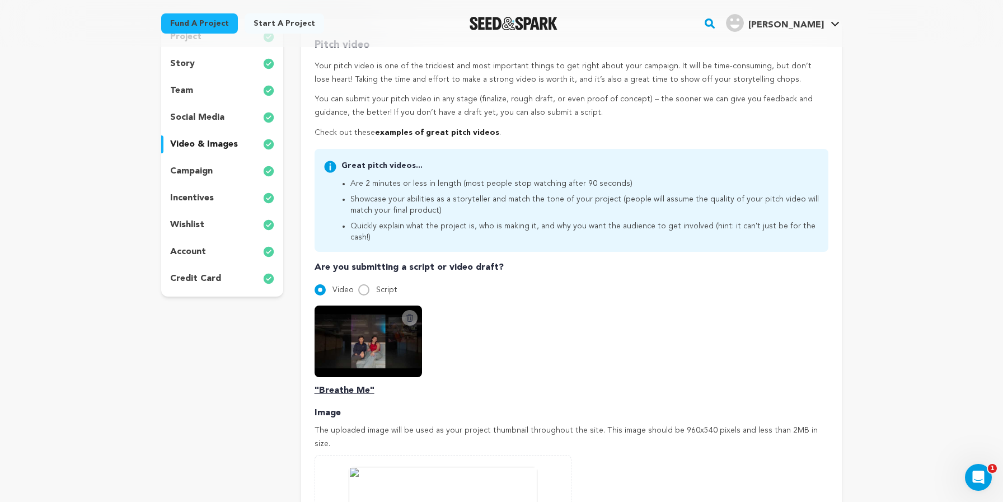
click at [198, 173] on p "campaign" at bounding box center [191, 170] width 43 height 13
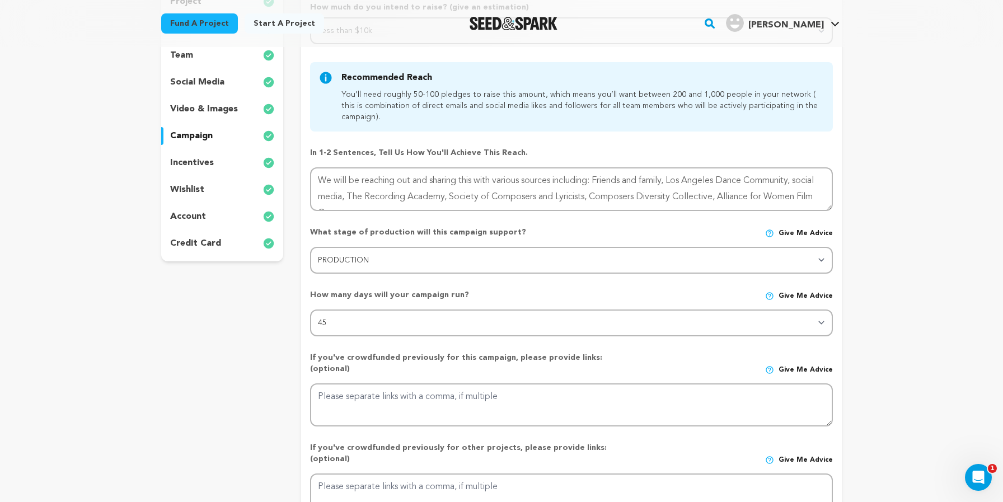
scroll to position [299, 0]
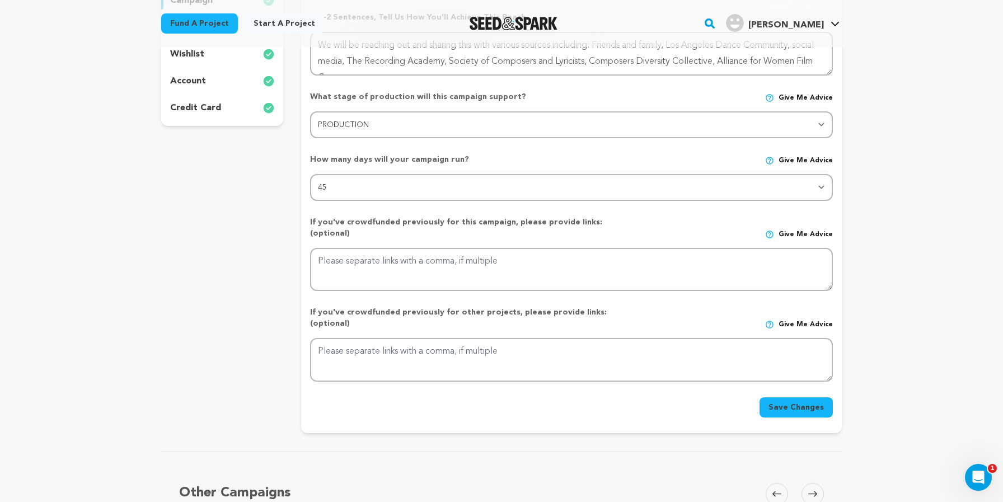
click at [202, 110] on p "credit card" at bounding box center [195, 107] width 51 height 13
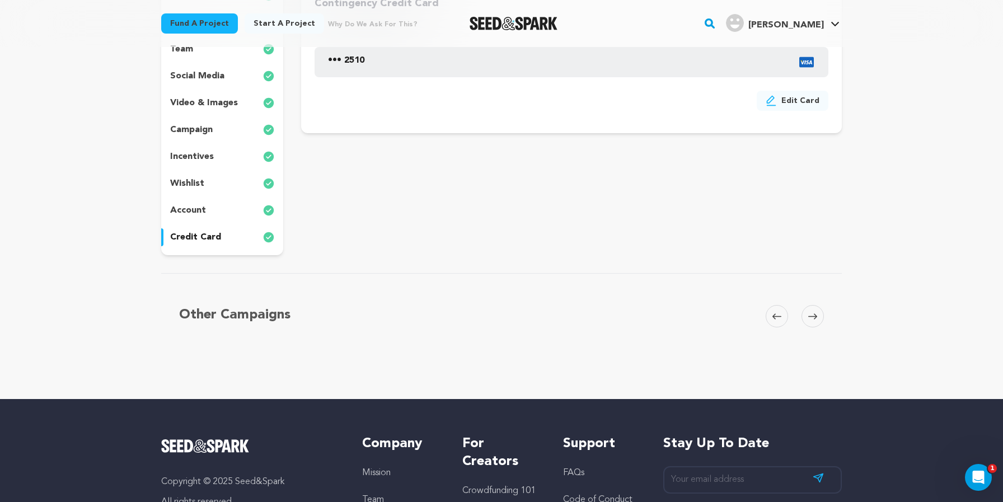
scroll to position [22, 0]
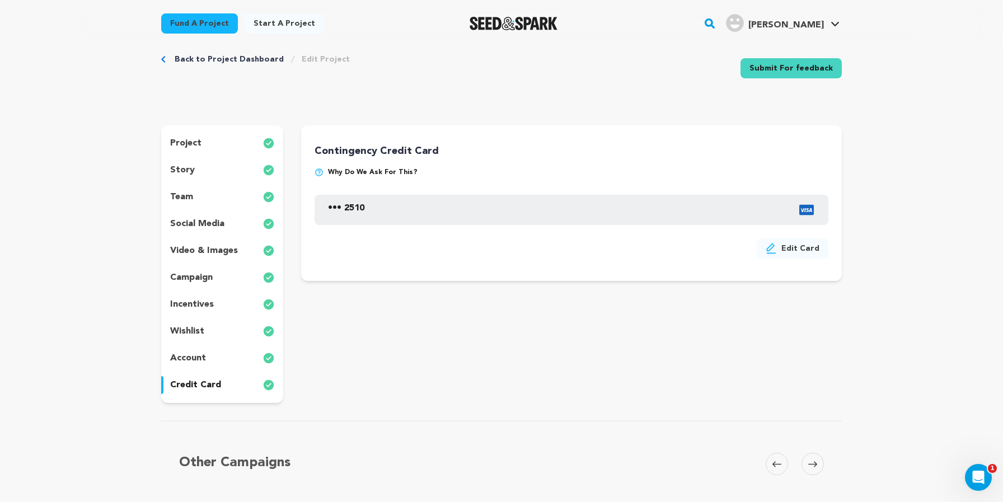
click at [201, 357] on p "account" at bounding box center [188, 357] width 36 height 13
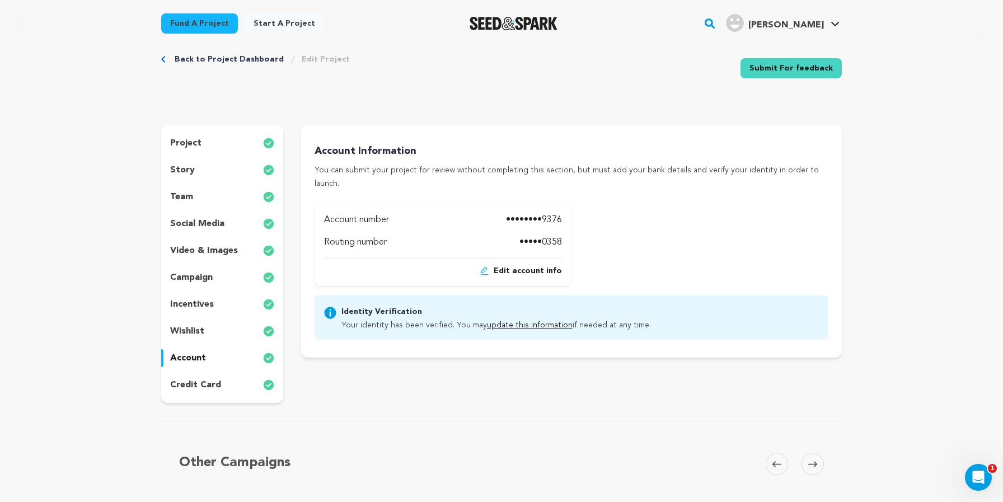
click at [194, 329] on p "wishlist" at bounding box center [187, 330] width 34 height 13
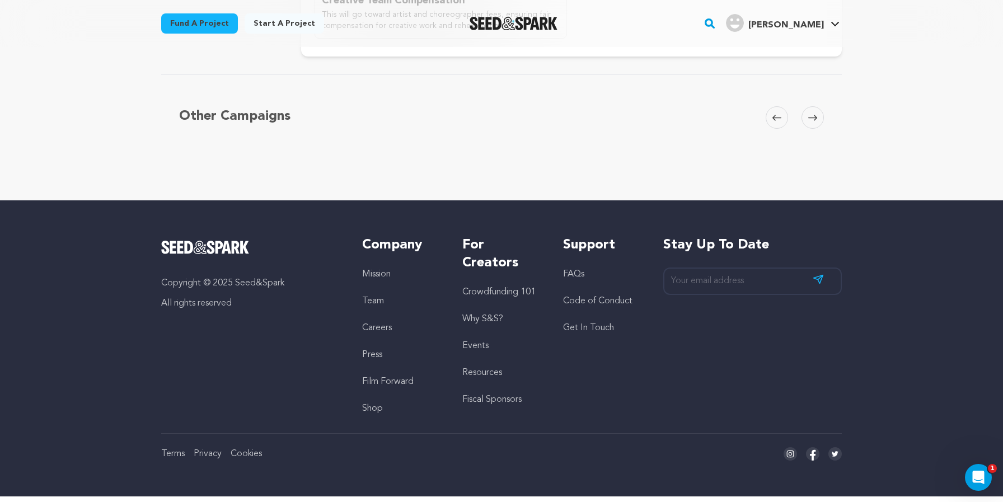
scroll to position [592, 0]
